Goal: Task Accomplishment & Management: Manage account settings

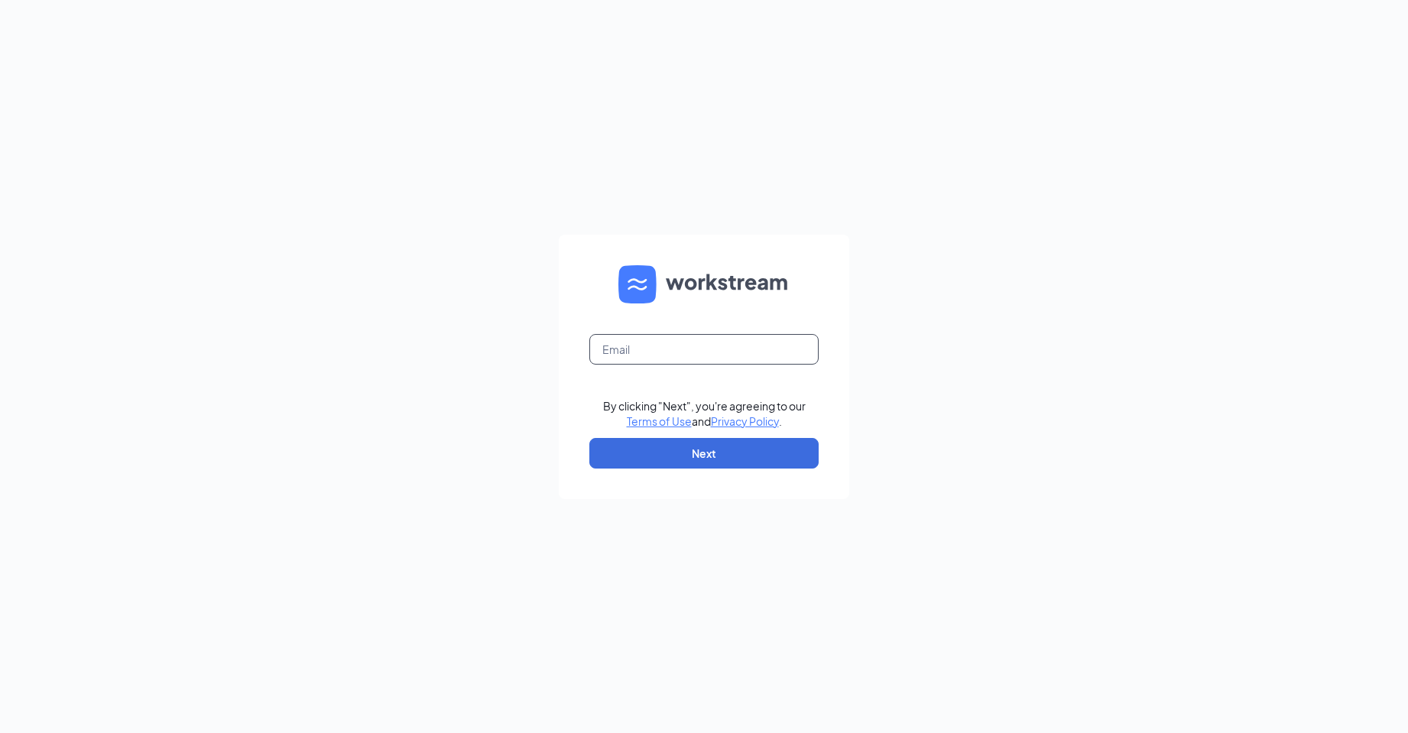
click at [789, 347] on input "text" at bounding box center [703, 349] width 229 height 31
click at [645, 355] on input "text" at bounding box center [703, 349] width 229 height 31
paste input "cfanorthcollinscareers@gmail.com"
type input "cfanorthcollinscareers@gmail.com"
click at [680, 447] on button "Next" at bounding box center [703, 453] width 229 height 31
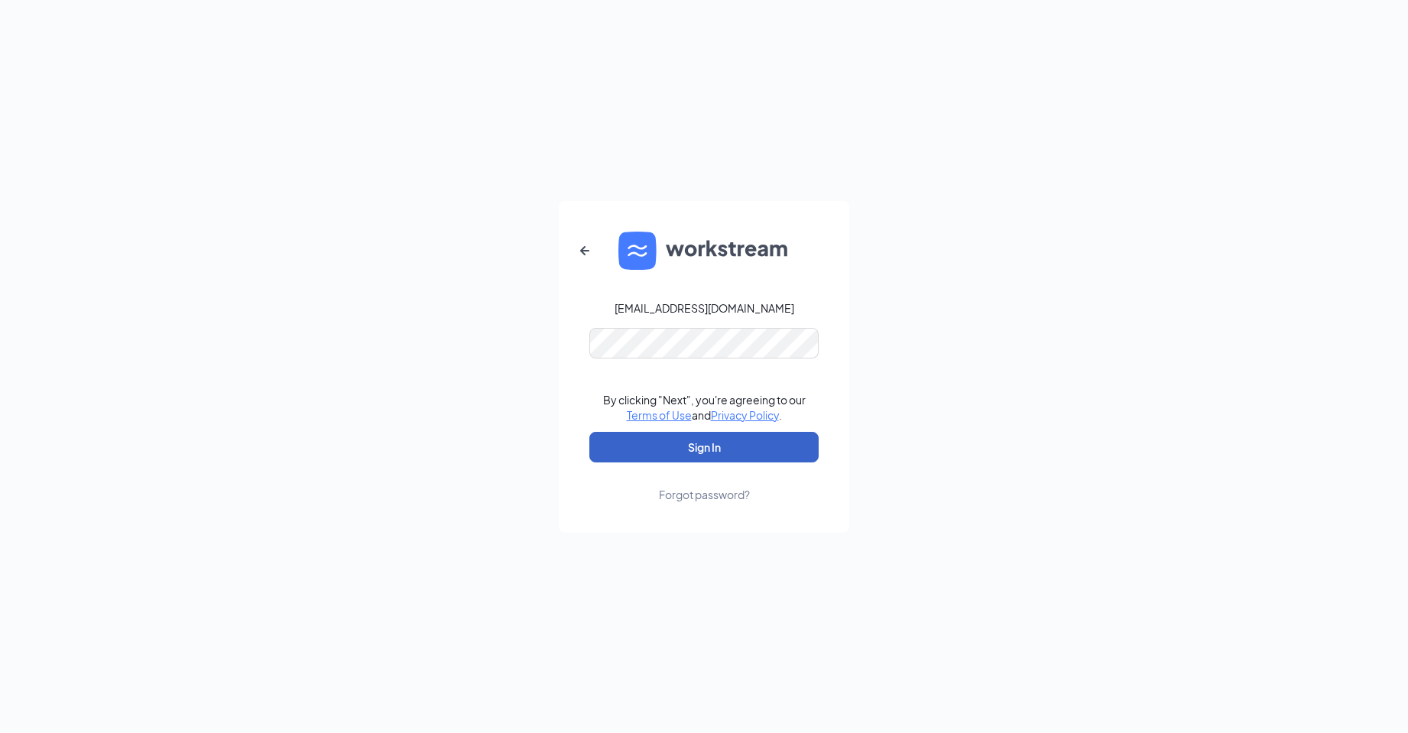
click at [726, 453] on button "Sign In" at bounding box center [703, 447] width 229 height 31
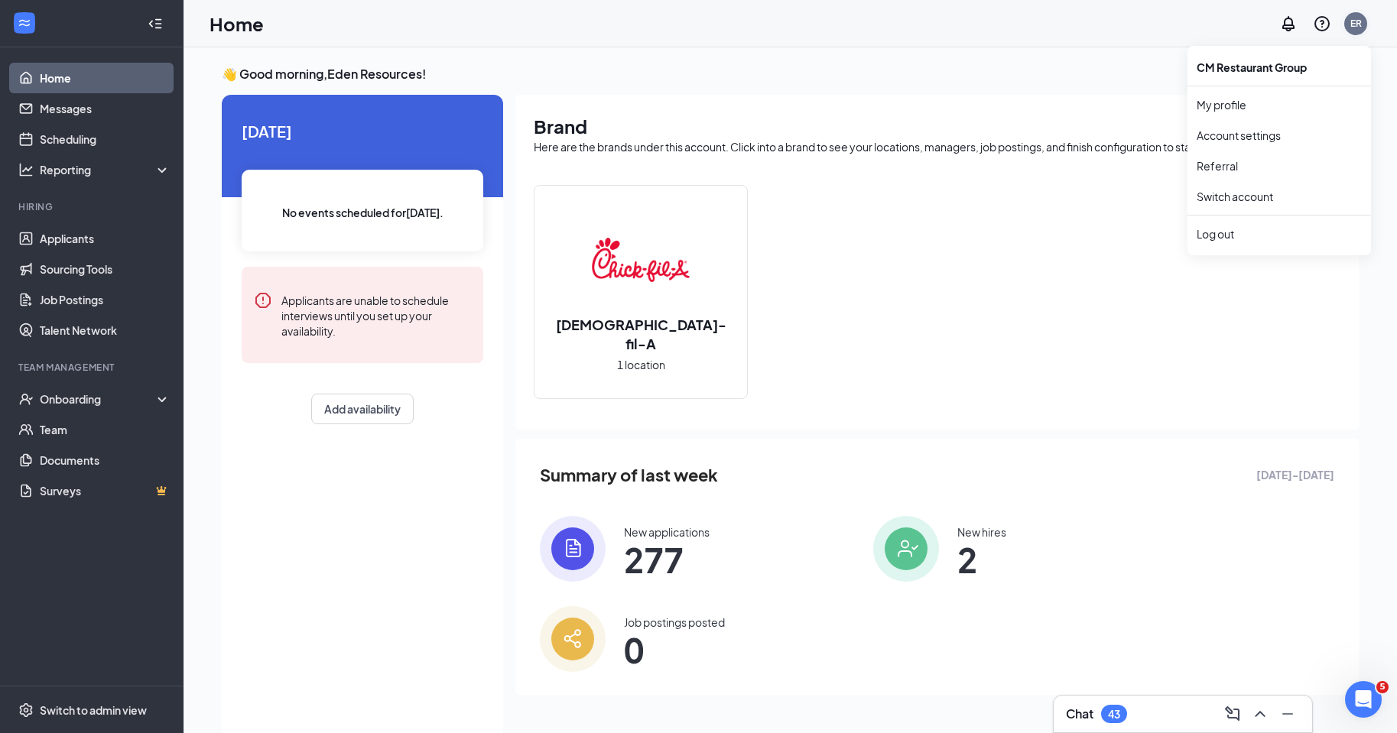
click at [1356, 24] on div "ER" at bounding box center [1355, 23] width 11 height 13
click at [1257, 225] on li "Log out" at bounding box center [1279, 234] width 184 height 31
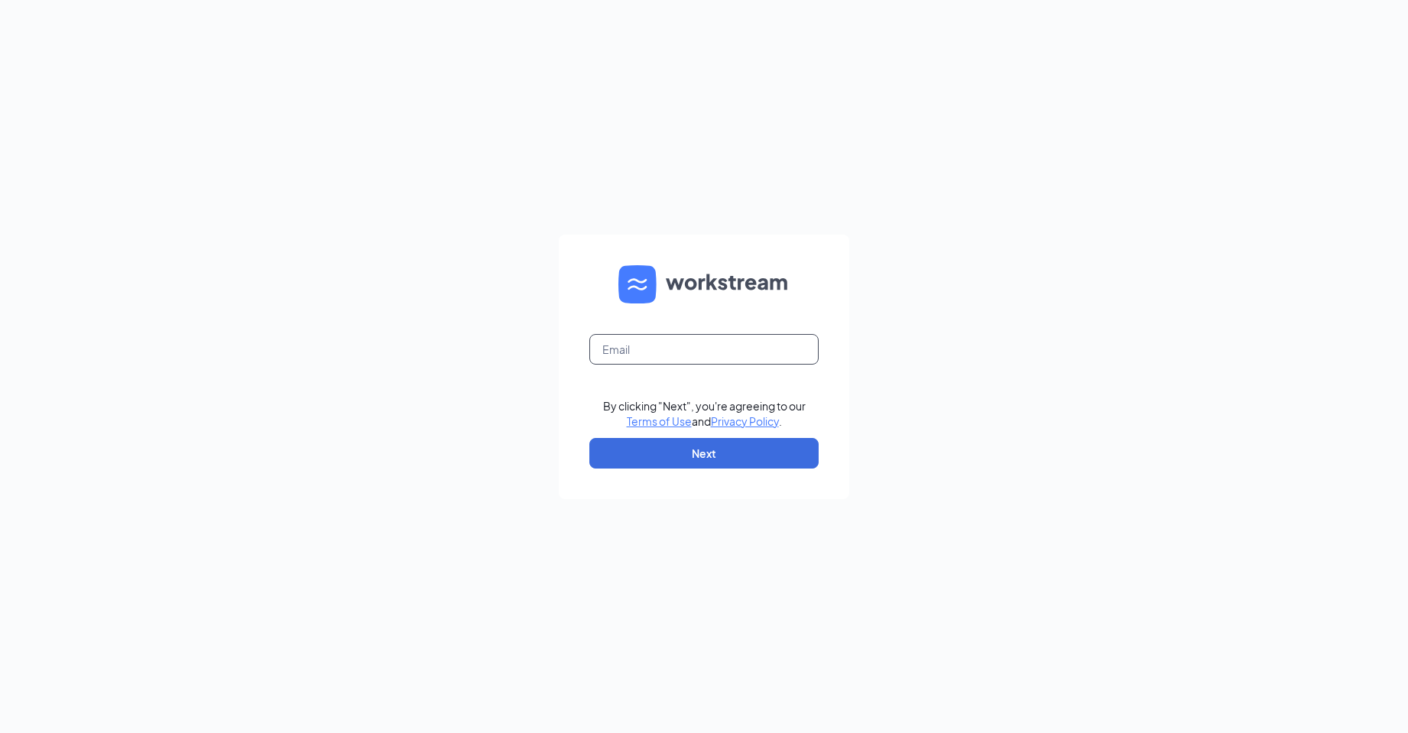
click at [622, 351] on input "text" at bounding box center [703, 349] width 229 height 31
paste input "niki@edenresourcesllc.com"
type input "niki@edenresourcesllc.com"
click at [658, 448] on button "Next" at bounding box center [703, 453] width 229 height 31
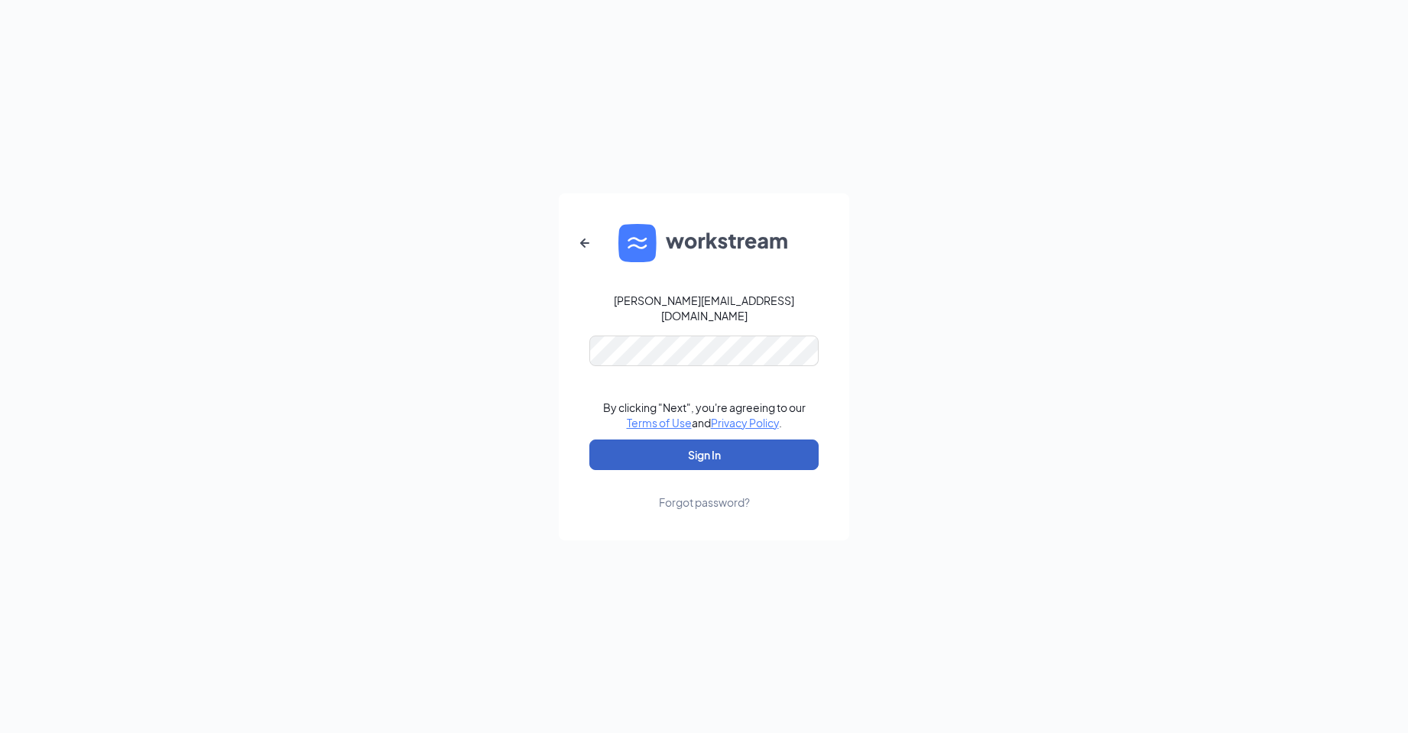
click at [620, 446] on button "Sign In" at bounding box center [703, 455] width 229 height 31
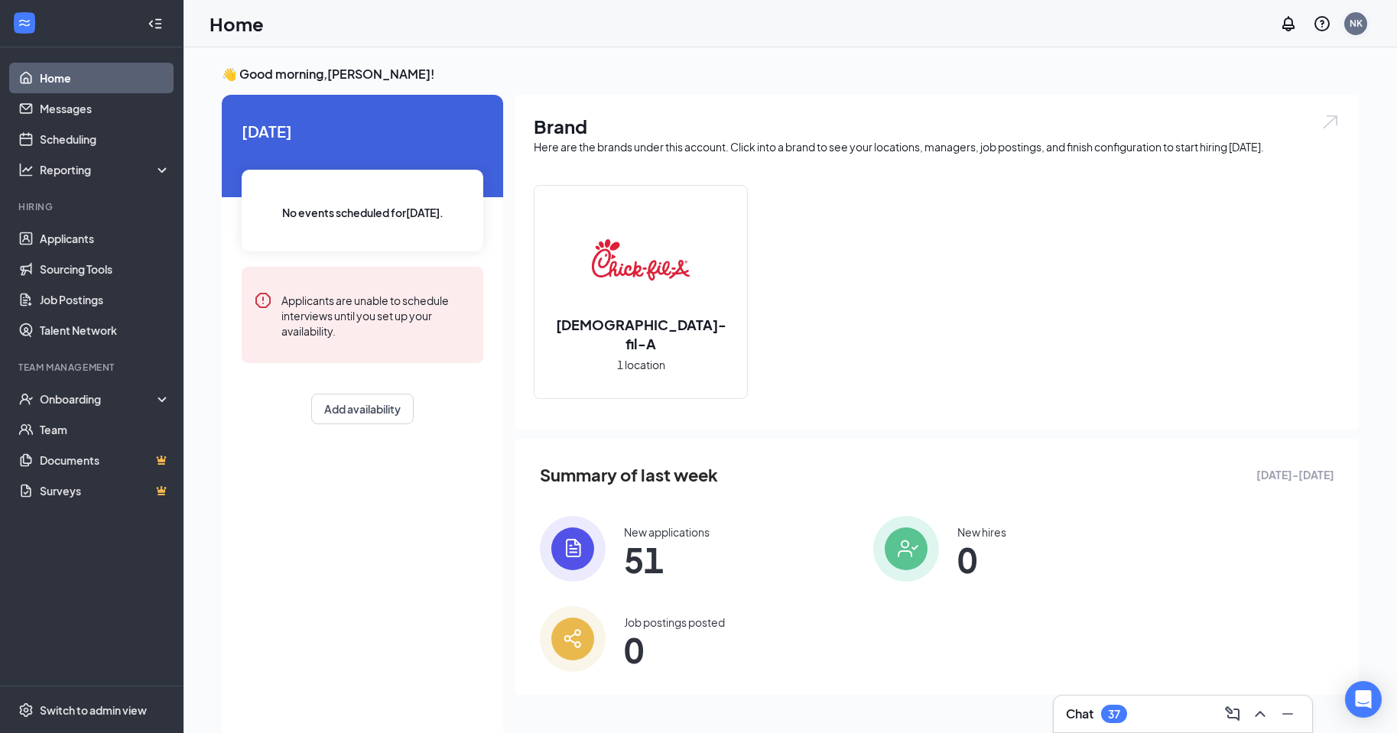
click at [1342, 20] on div "NK" at bounding box center [1355, 23] width 31 height 31
click at [1261, 242] on li "Log out" at bounding box center [1279, 249] width 184 height 31
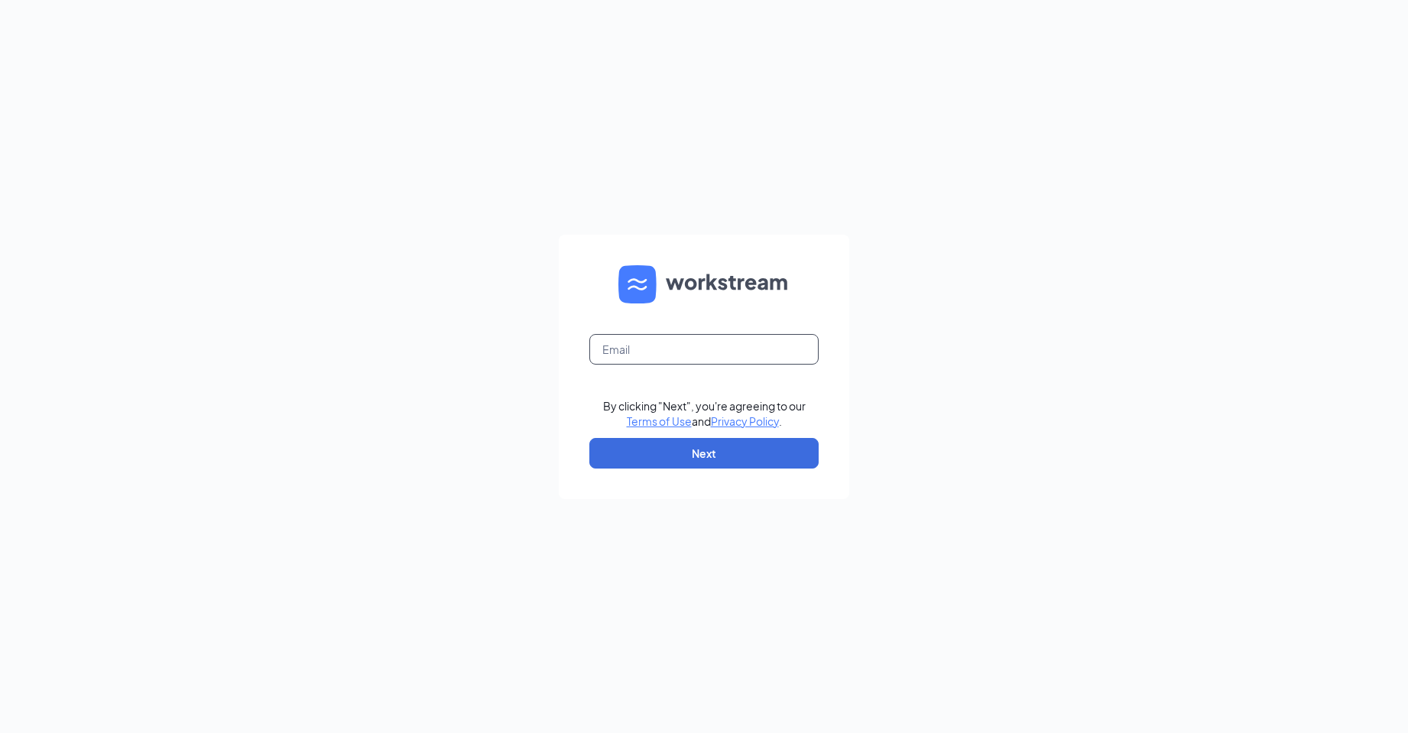
click at [809, 348] on input "text" at bounding box center [703, 349] width 229 height 31
paste input "dave.terhune@cfafranchisee.com"
type input "dave.terhune@cfafranchisee.com"
click at [698, 448] on button "Next" at bounding box center [703, 453] width 229 height 31
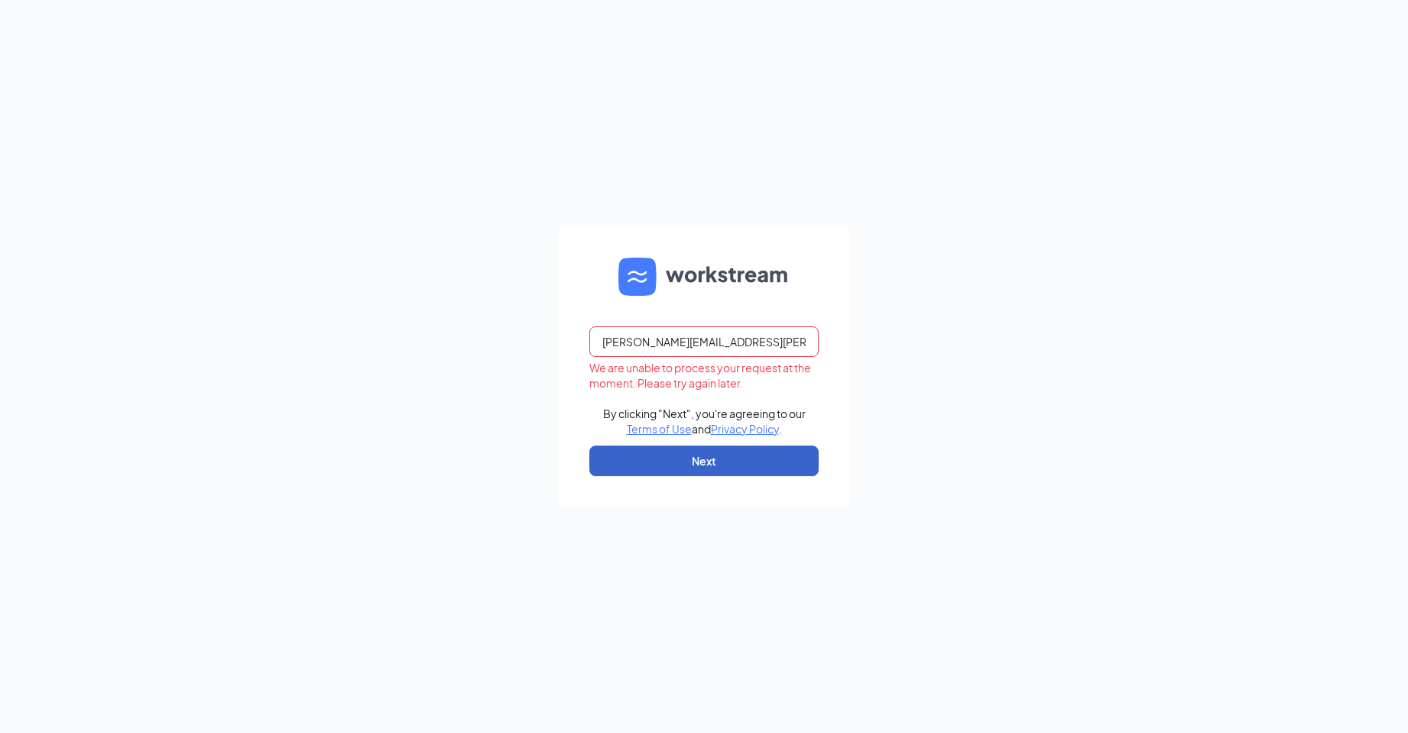
click at [661, 453] on button "Next" at bounding box center [703, 461] width 229 height 31
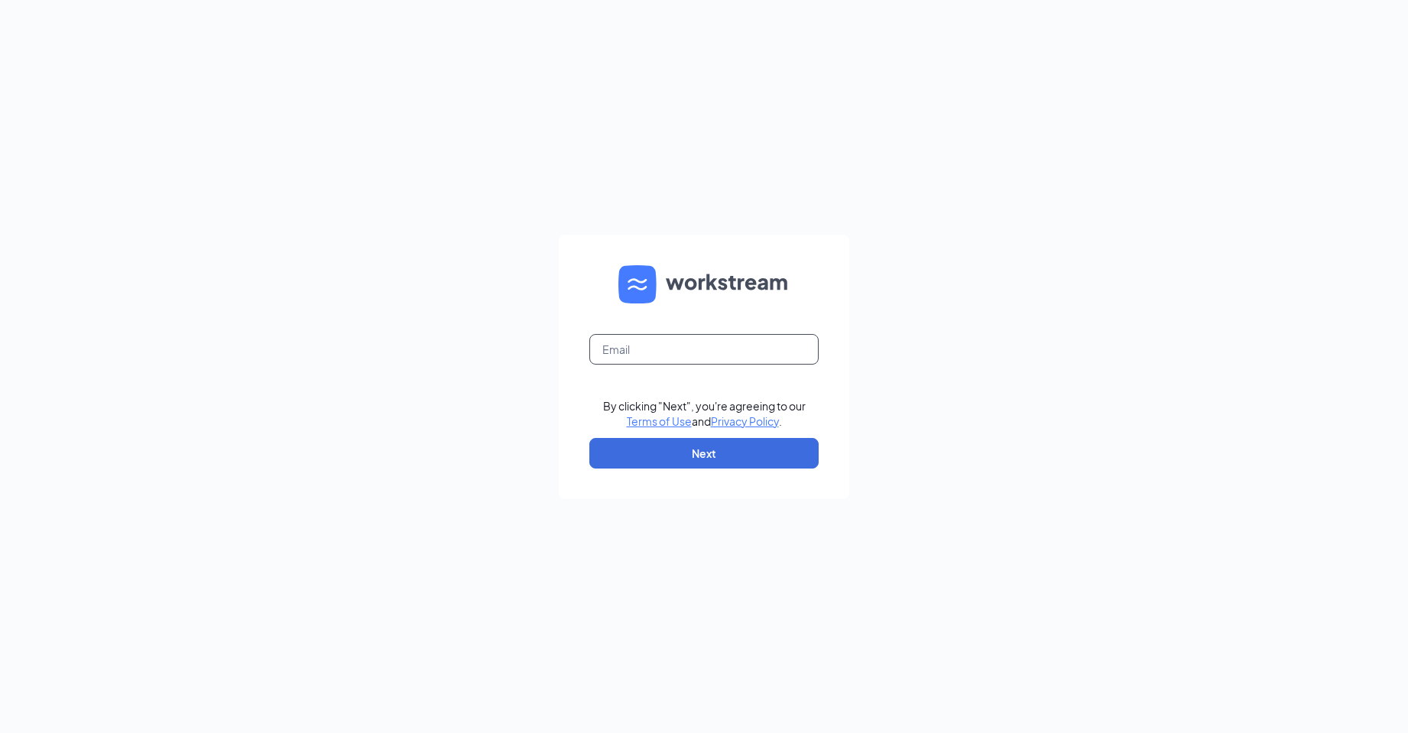
click at [734, 348] on input "text" at bounding box center [703, 349] width 229 height 31
paste input "dave.terhune@cfafranchisee.com"
type input "dave.terhune@cfafranchisee.com"
click at [708, 450] on button "Next" at bounding box center [703, 453] width 229 height 31
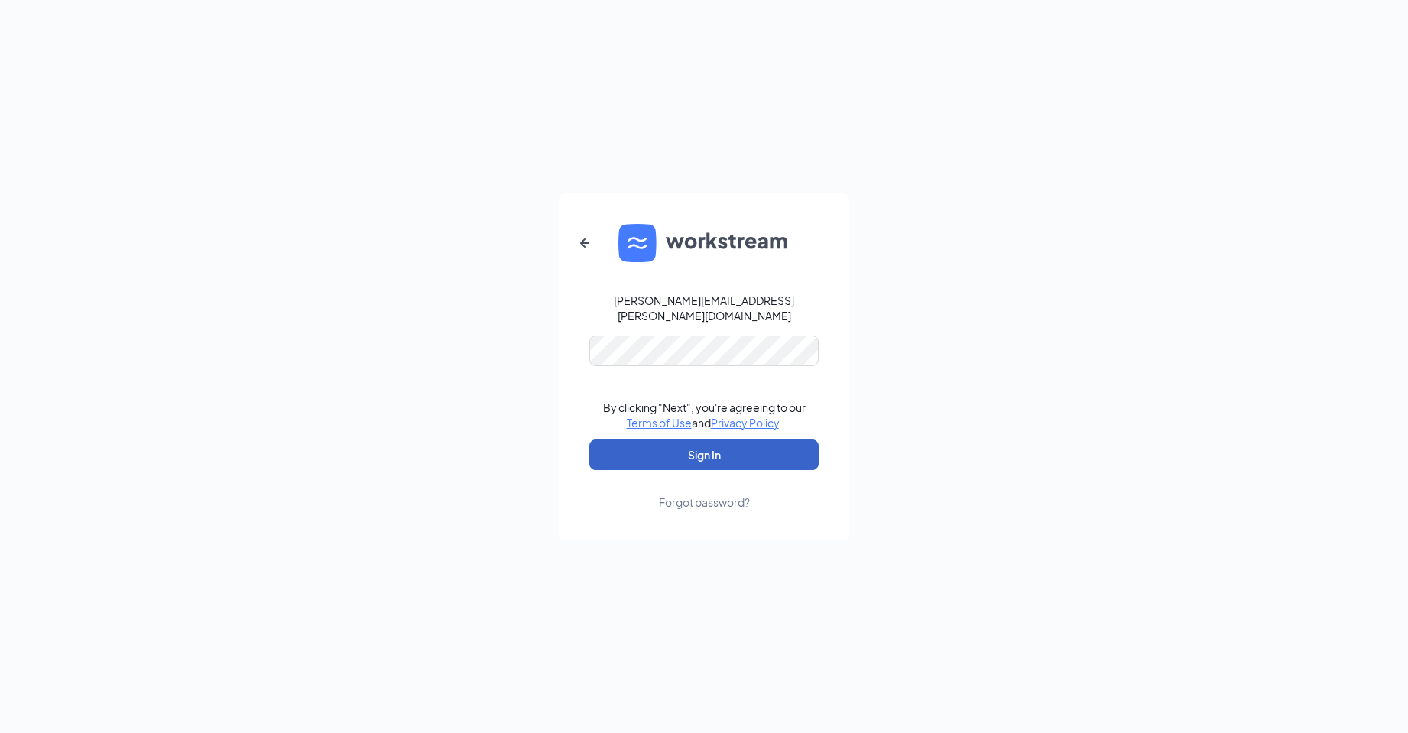
click at [640, 451] on button "Sign In" at bounding box center [703, 455] width 229 height 31
